Goal: Transaction & Acquisition: Subscribe to service/newsletter

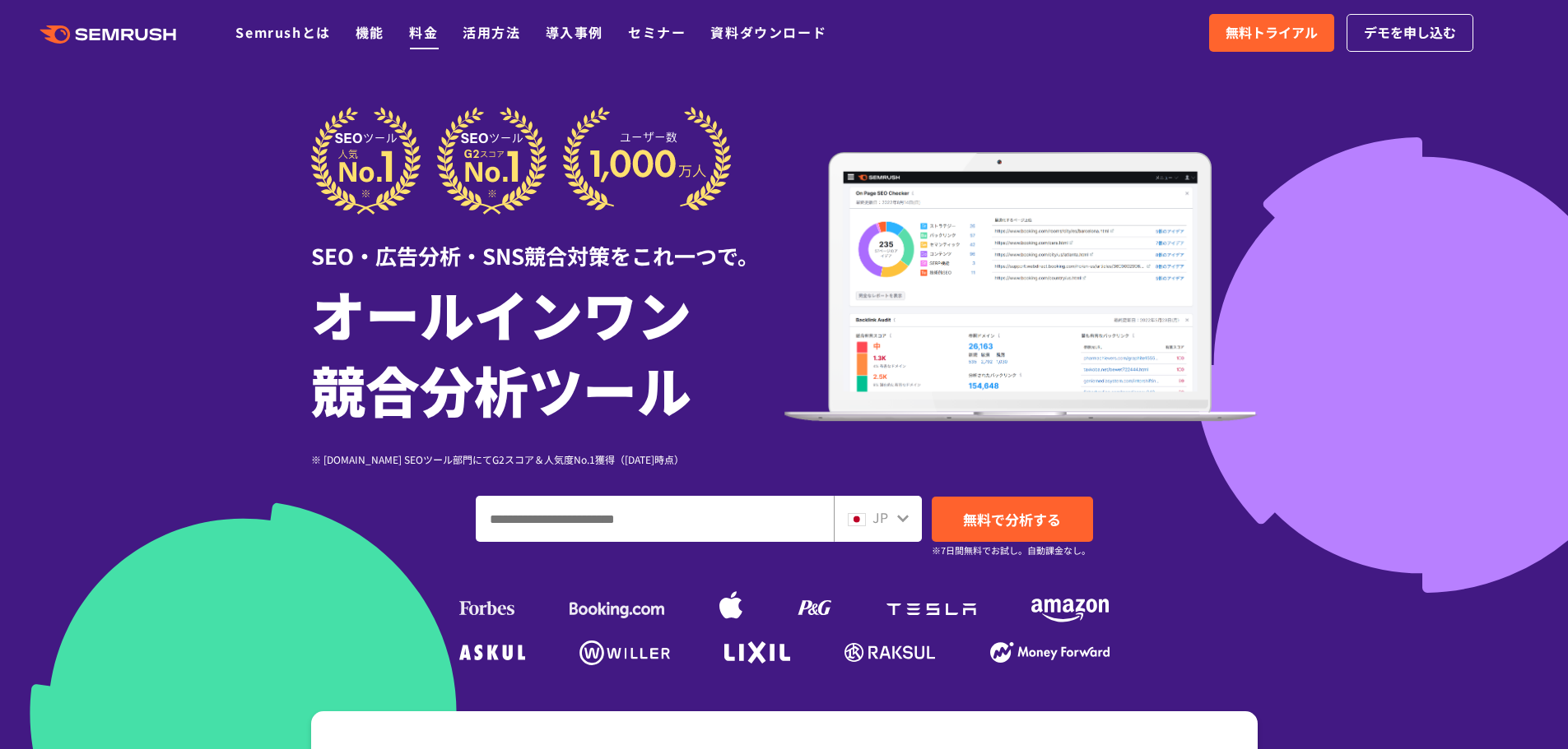
click at [423, 33] on link "料金" at bounding box center [423, 32] width 28 height 20
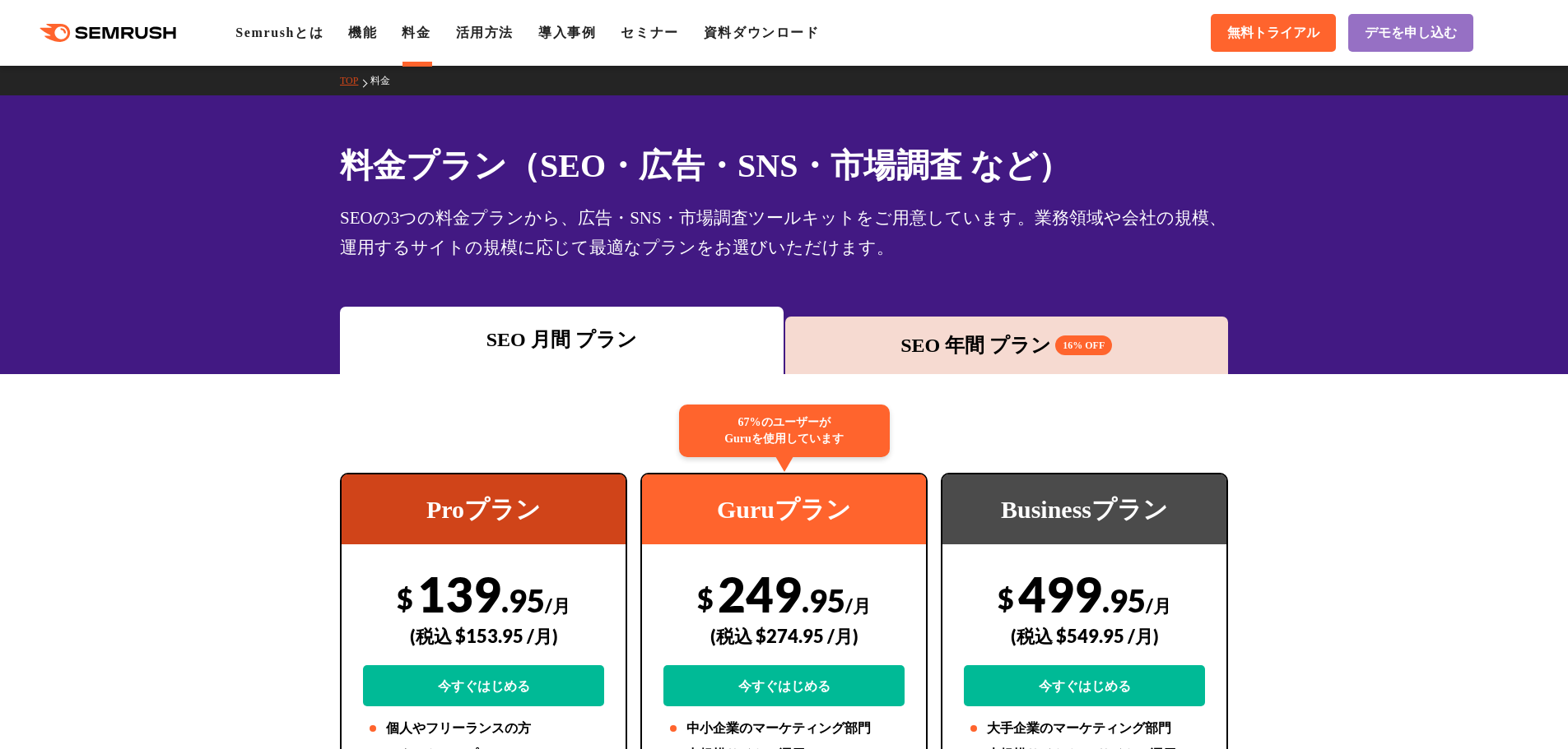
click at [943, 364] on div "SEO 年間 プラン 16% OFF" at bounding box center [1007, 345] width 443 height 58
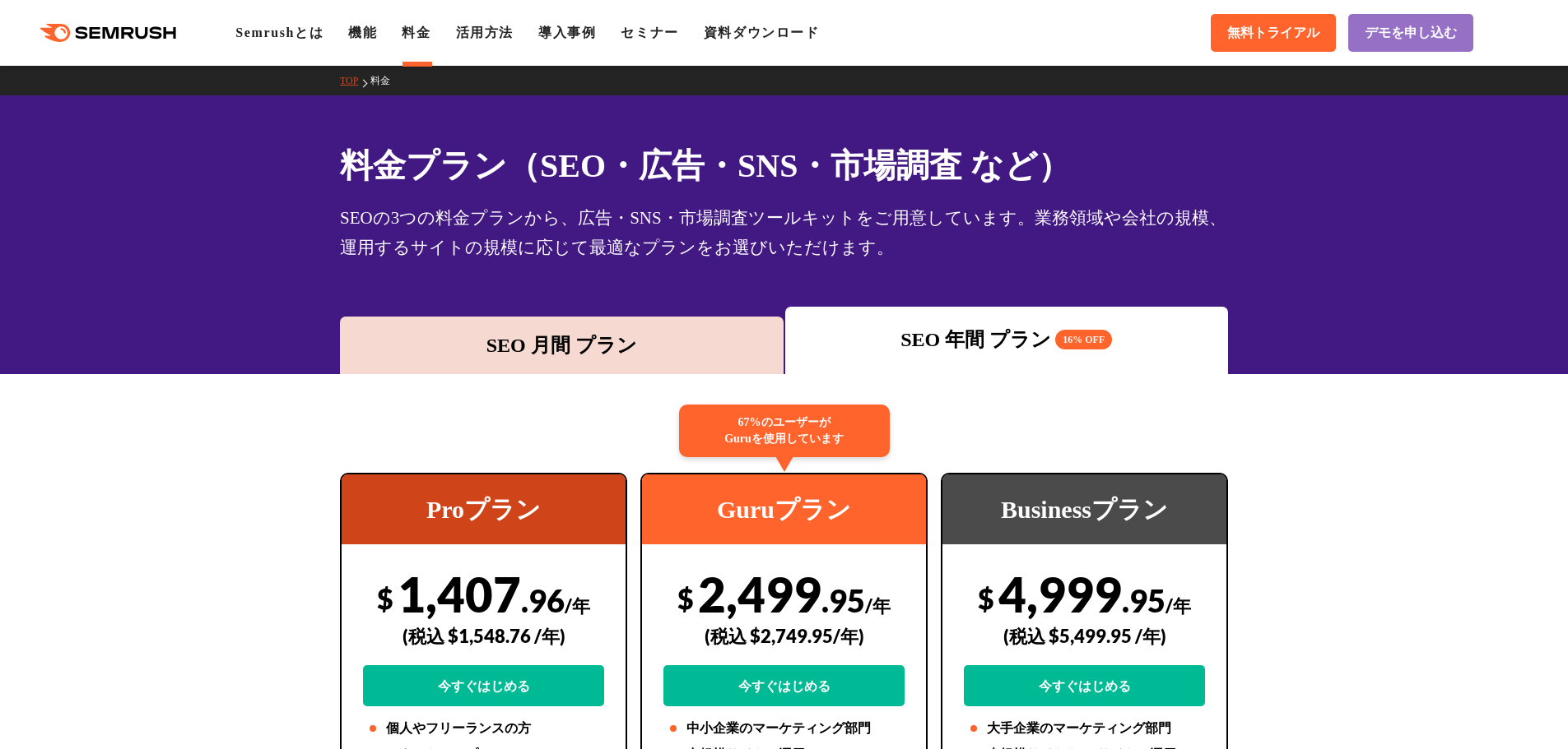
click at [533, 344] on div "SEO 月間 プラン" at bounding box center [561, 345] width 427 height 29
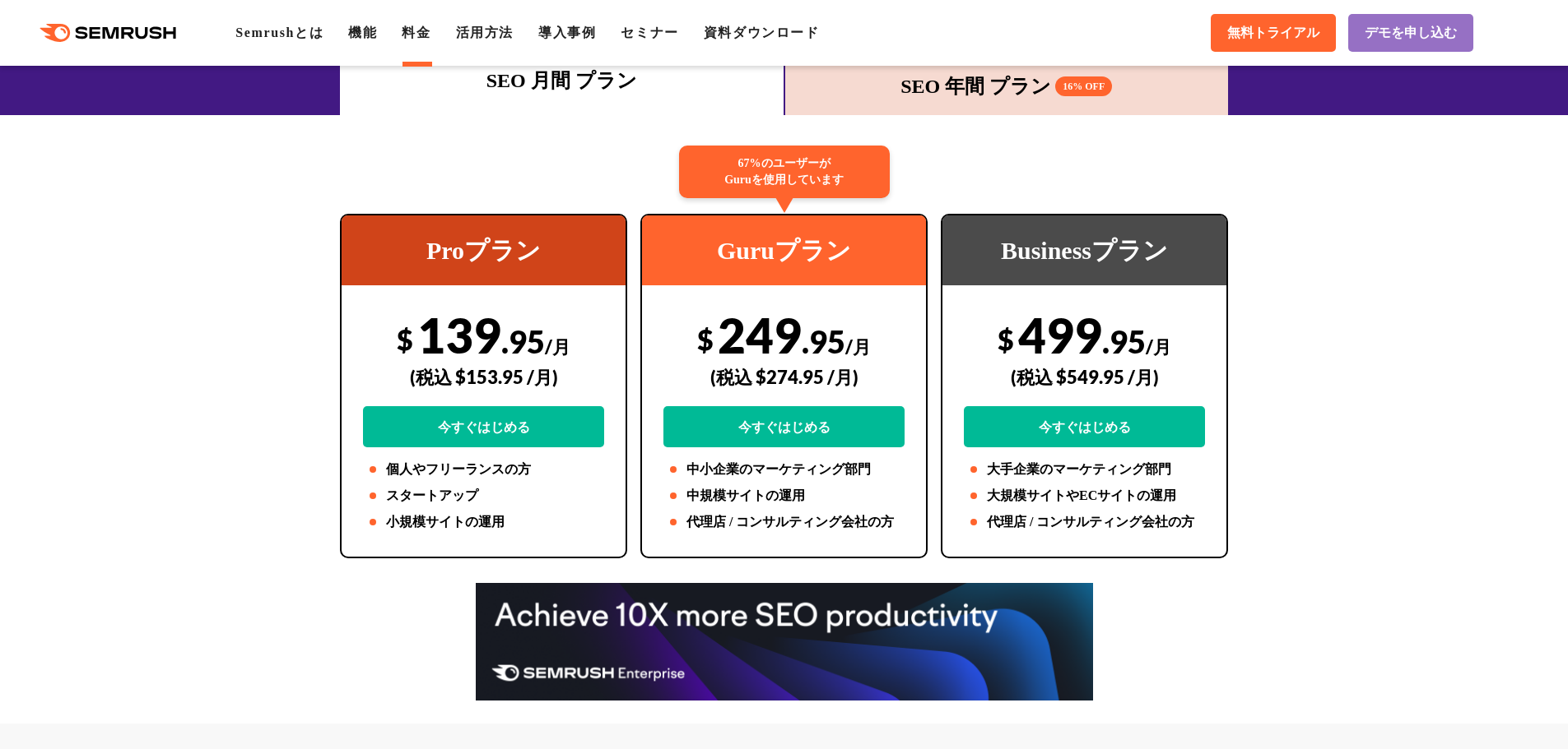
scroll to position [329, 0]
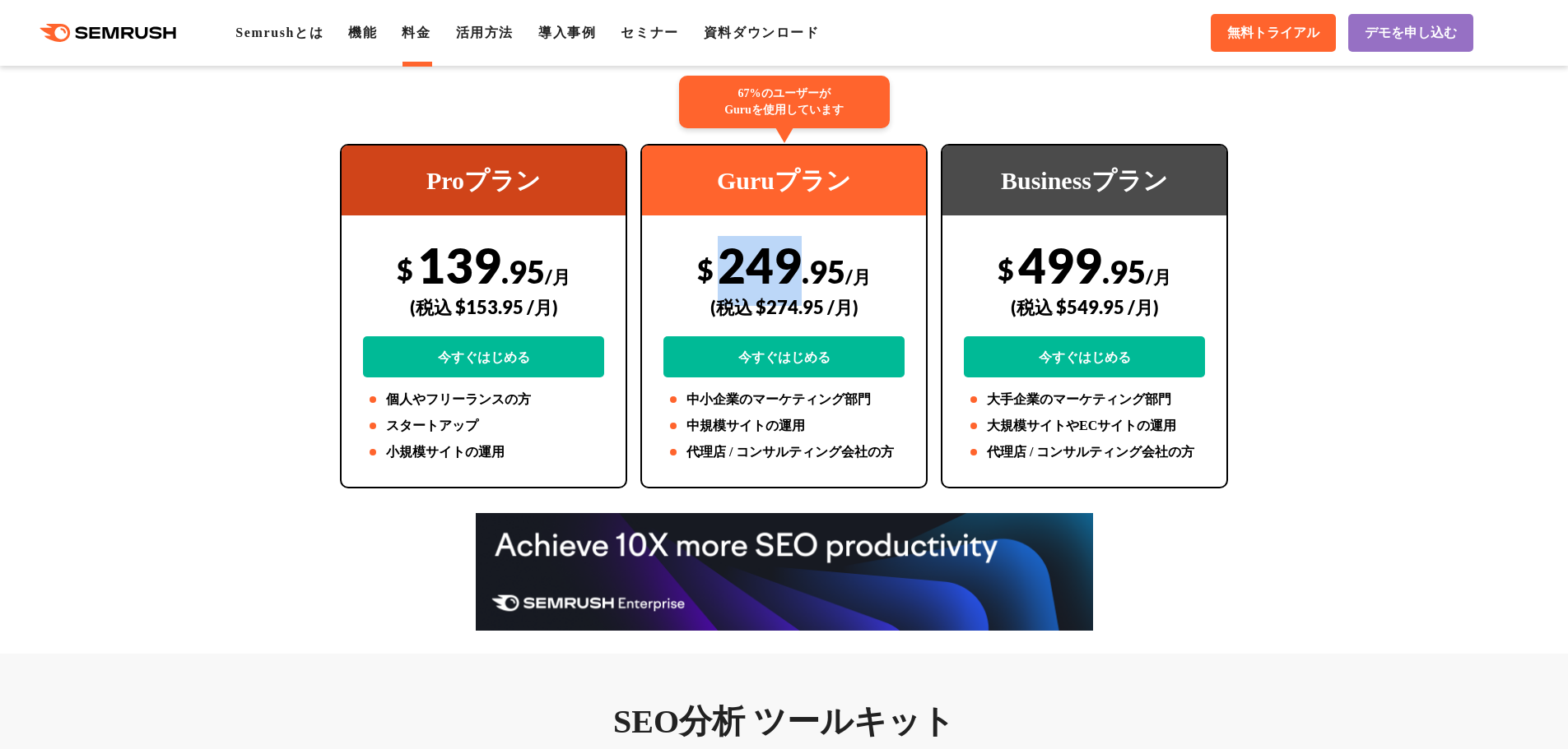
drag, startPoint x: 723, startPoint y: 275, endPoint x: 804, endPoint y: 275, distance: 81.0
click at [804, 275] on div "$ 249 .95 /月 (税込 $274.95 /月) 今すぐはじめる" at bounding box center [784, 306] width 241 height 142
copy div "249"
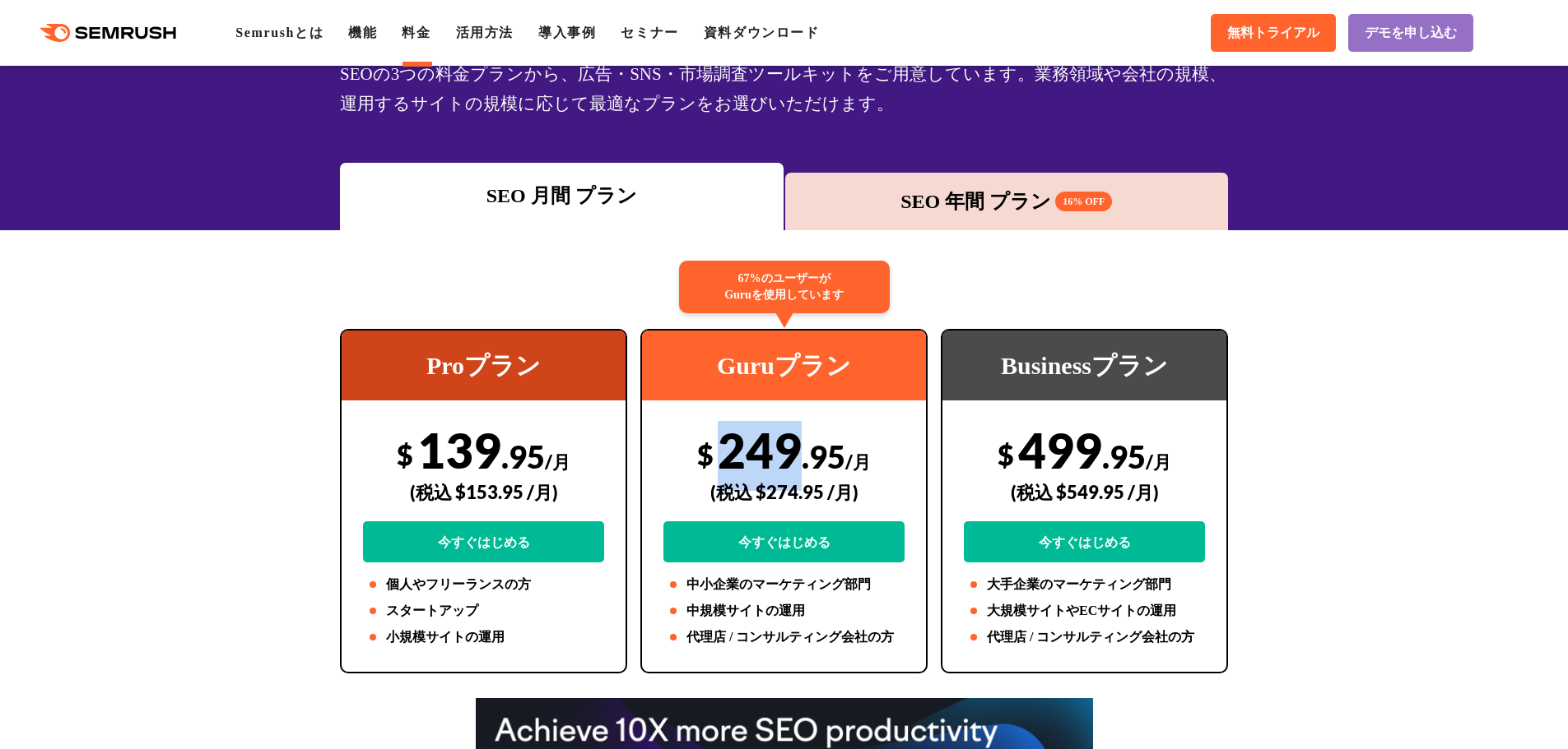
scroll to position [0, 0]
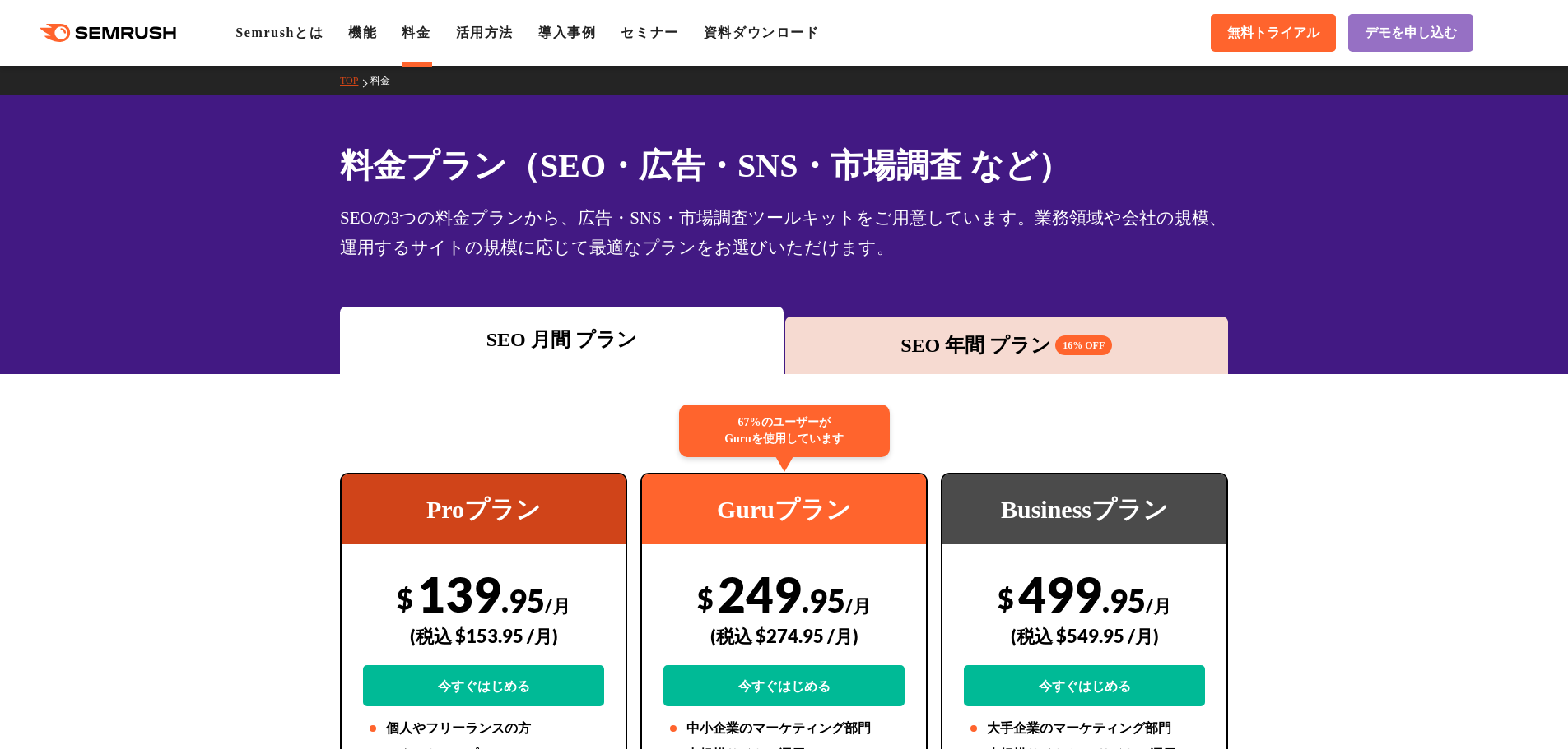
click at [977, 357] on div "SEO 年間 プラン 16% OFF" at bounding box center [1007, 345] width 427 height 29
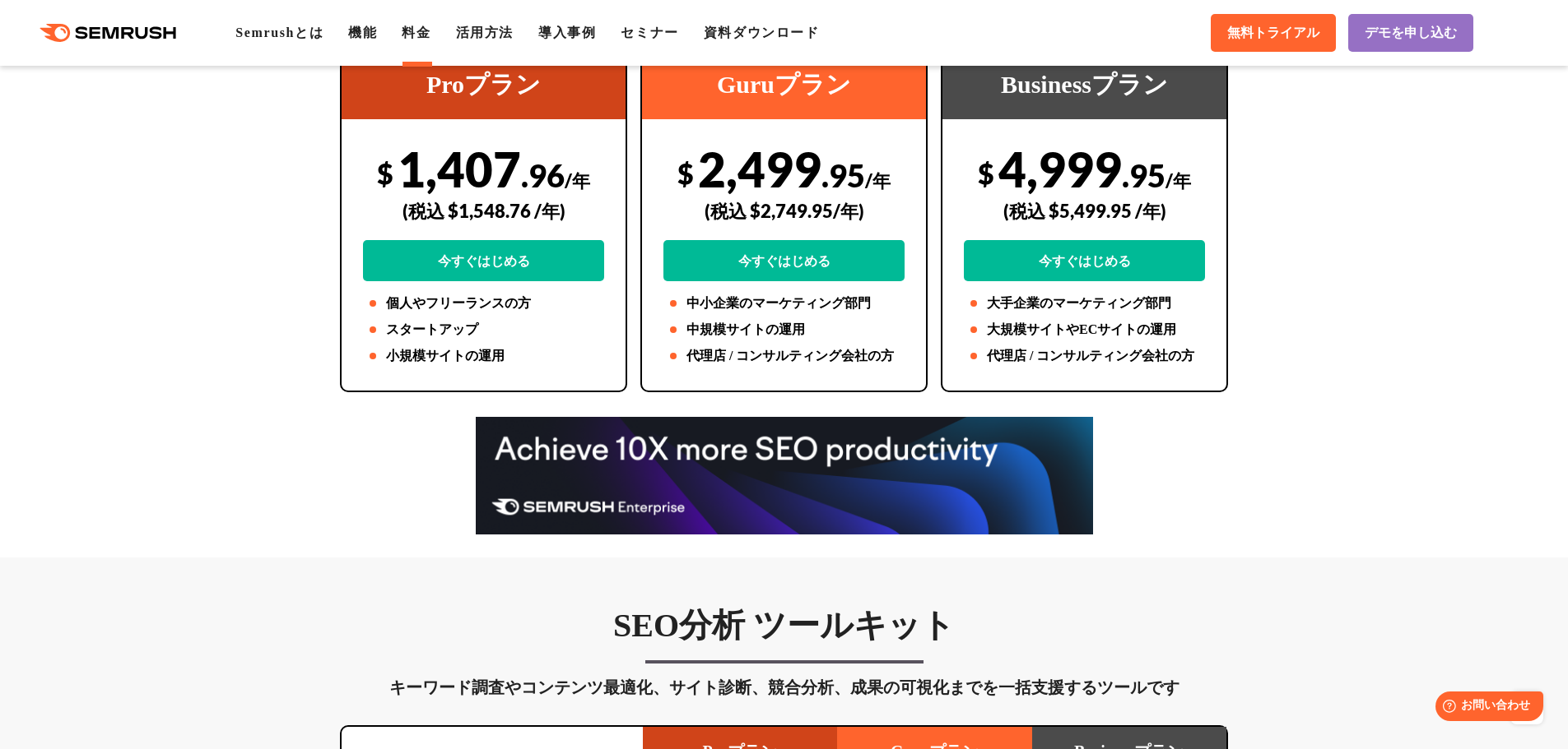
scroll to position [412, 0]
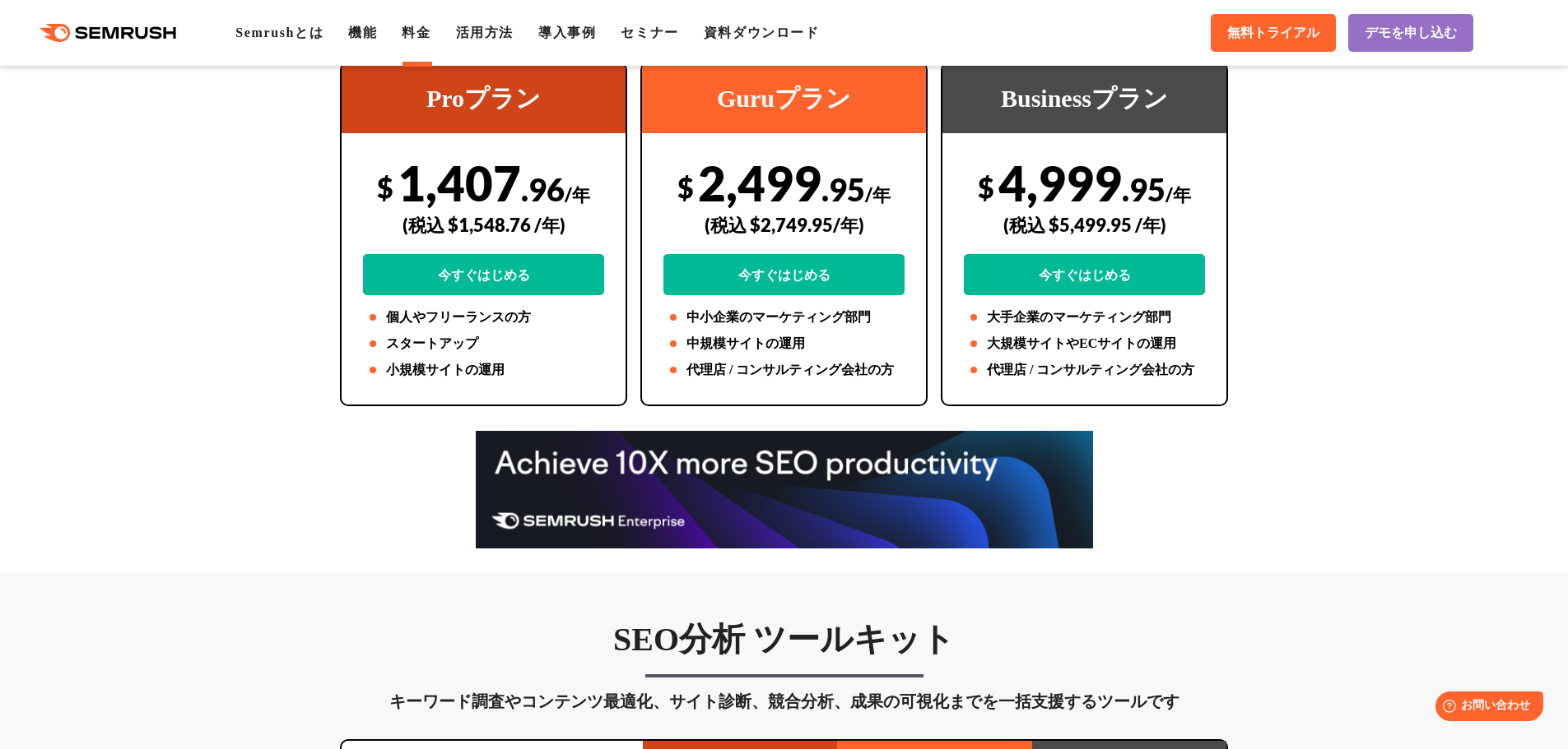
click at [837, 460] on img at bounding box center [784, 490] width 617 height 117
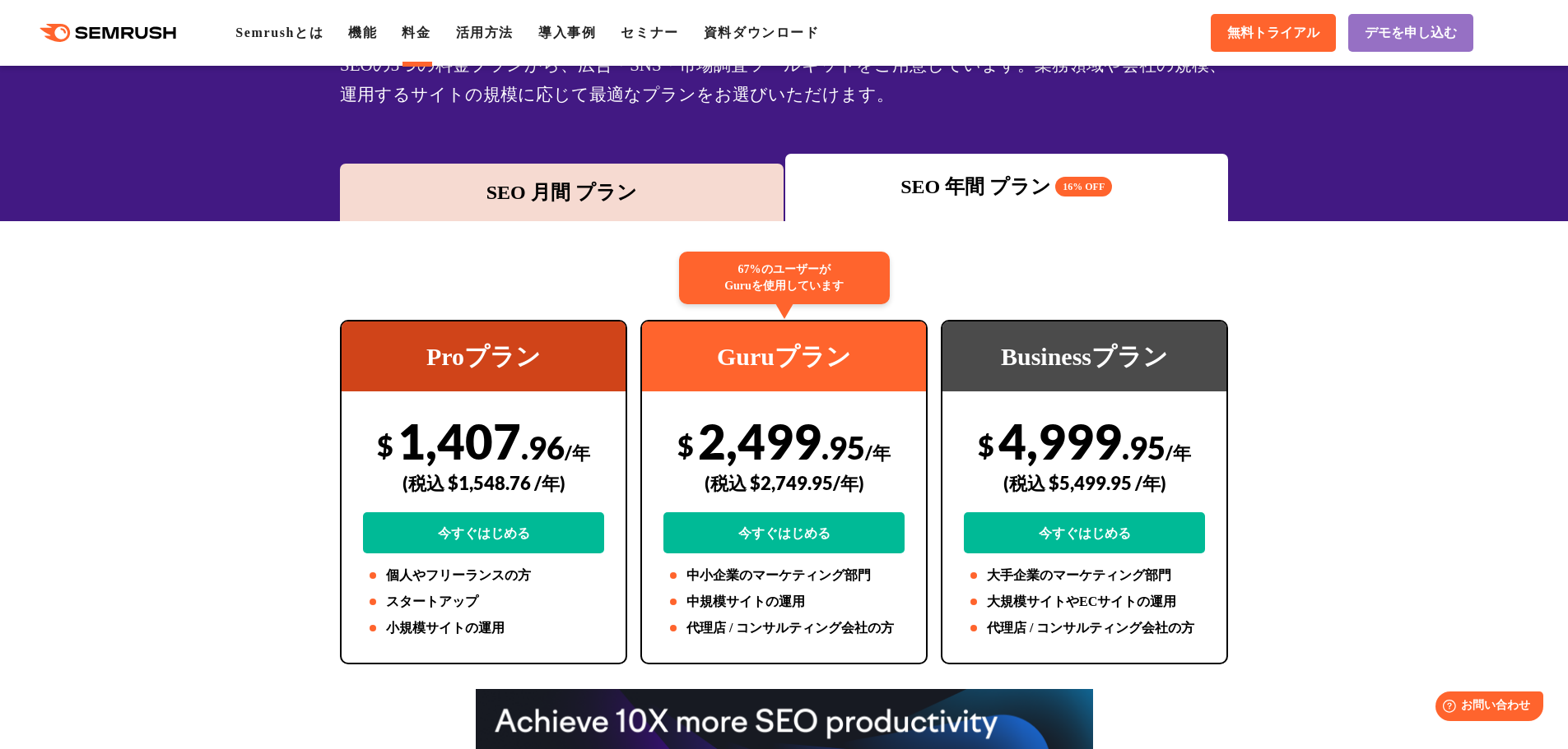
scroll to position [0, 0]
